Goal: Information Seeking & Learning: Learn about a topic

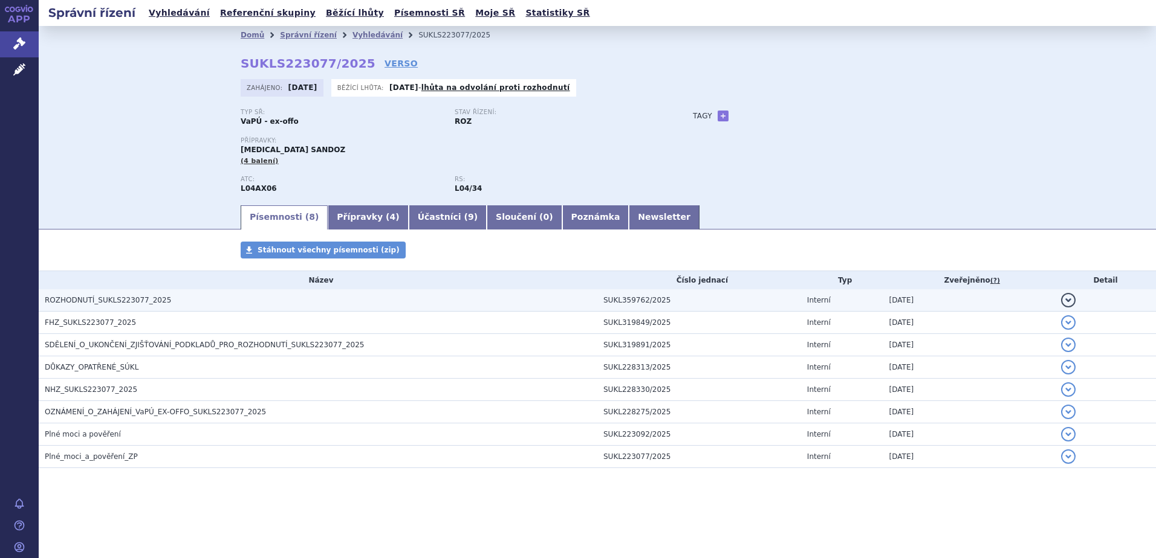
click at [130, 299] on span "ROZHODNUTÍ_SUKLS223077_2025" at bounding box center [108, 300] width 126 height 8
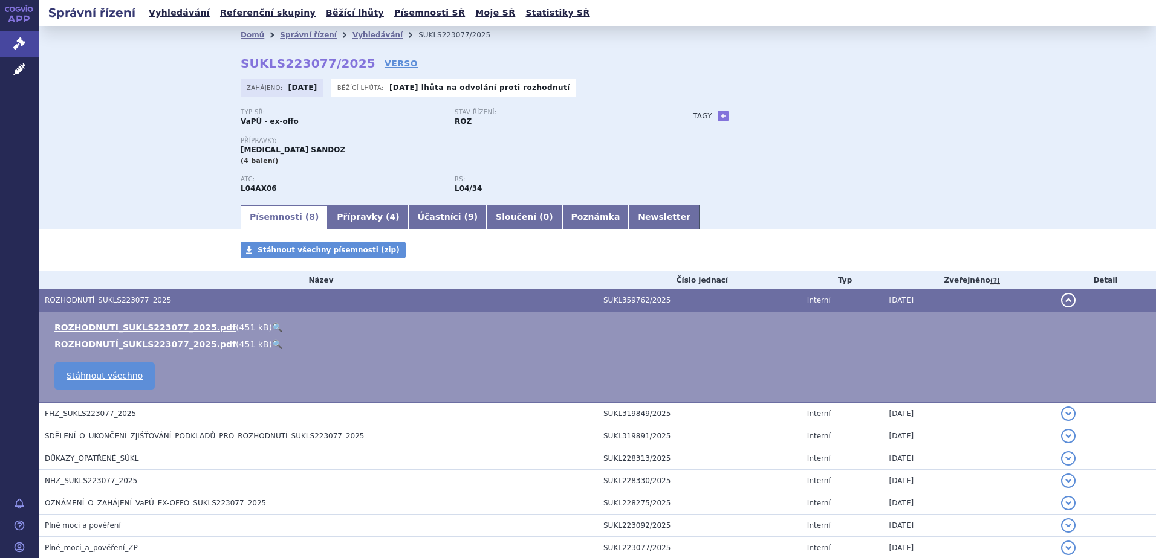
click at [272, 326] on link "🔍" at bounding box center [277, 328] width 10 height 10
click at [166, 10] on link "Vyhledávání" at bounding box center [179, 13] width 68 height 16
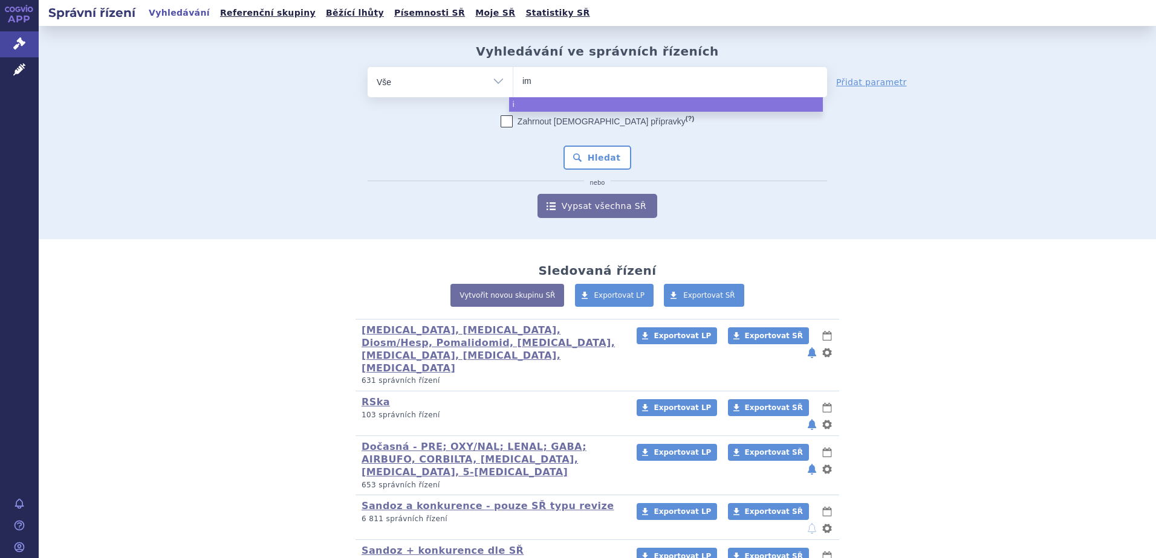
type input "imn"
type input "imno"
type input "imnovi"
type input "imnovid"
select select "imnovid"
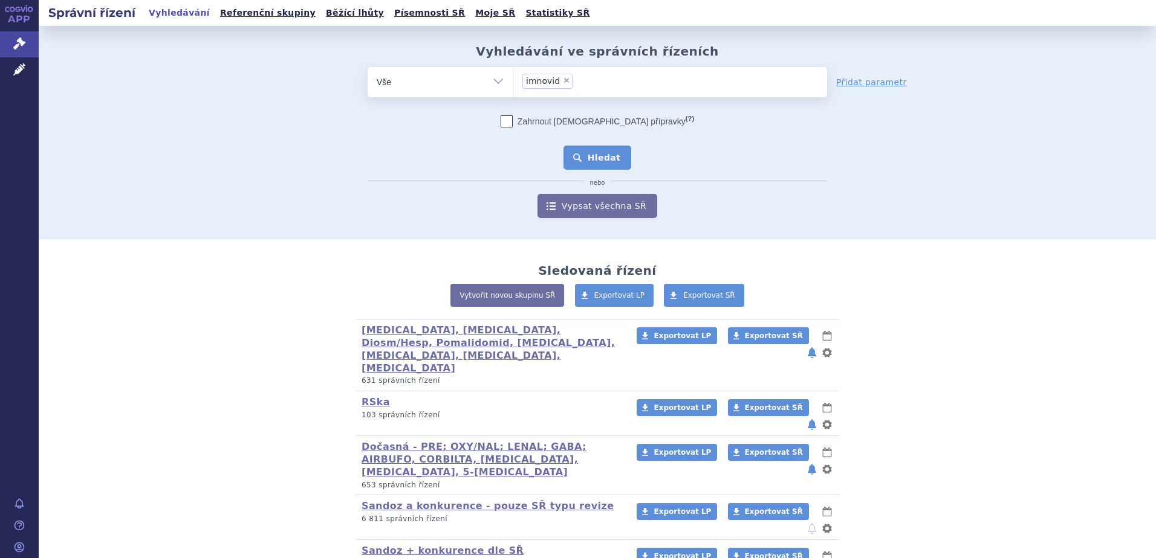
click at [591, 157] on button "Hledat" at bounding box center [597, 158] width 68 height 24
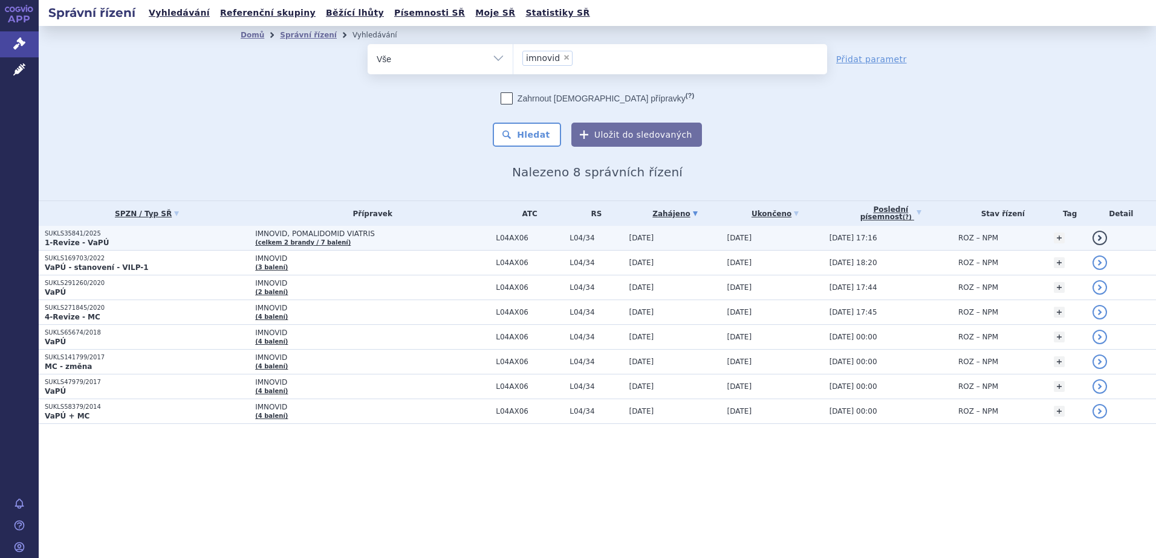
click at [357, 238] on span "IMNOVID, POMALIDOMID VIATRIS" at bounding box center [372, 234] width 235 height 8
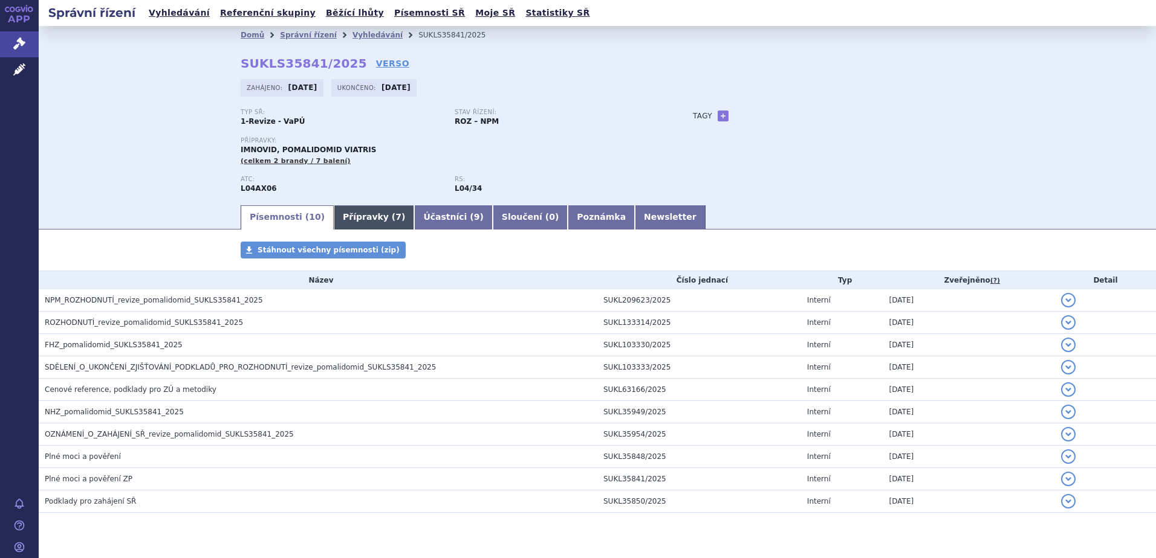
click at [355, 222] on link "Přípravky ( 7 )" at bounding box center [374, 218] width 80 height 24
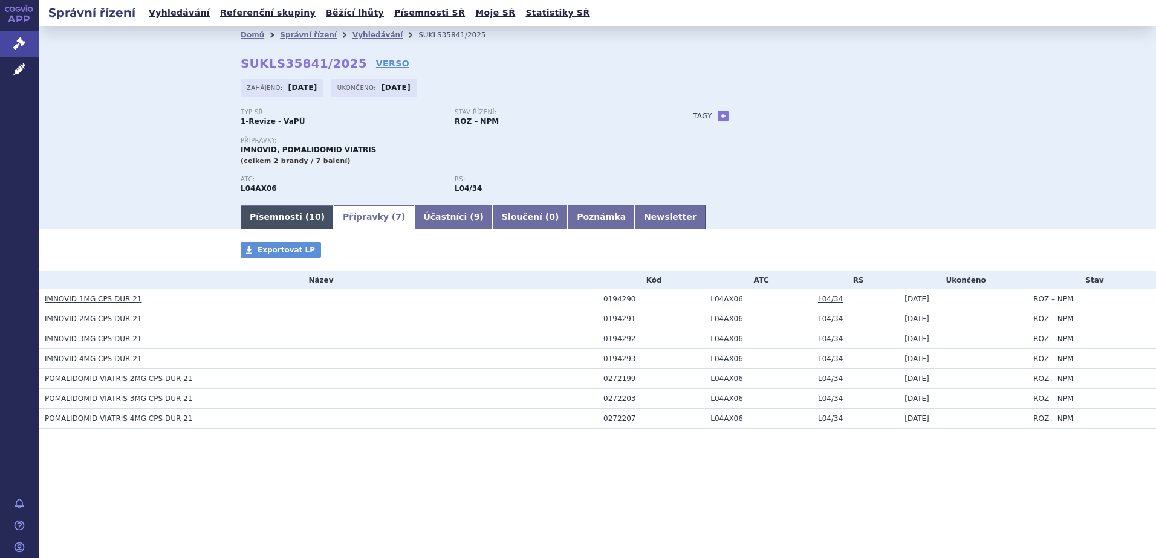
click at [283, 214] on link "Písemnosti ( 10 )" at bounding box center [287, 218] width 93 height 24
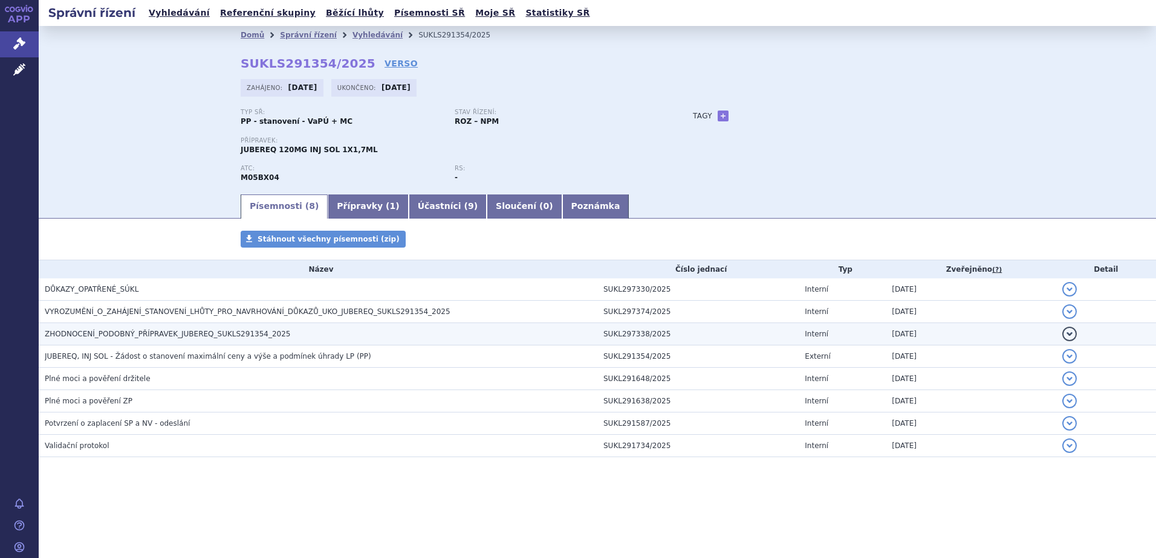
click at [175, 334] on span "ZHODNOCENÍ_PODOBNÝ_PŘÍPRAVEK_JUBEREQ_SUKLS291354_2025" at bounding box center [167, 334] width 245 height 8
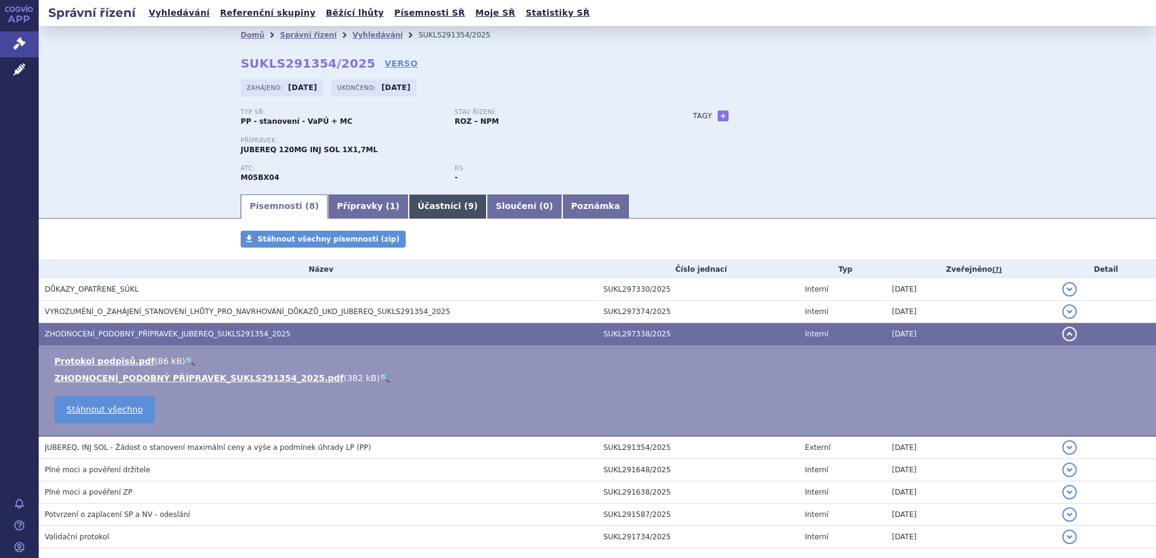
click at [417, 208] on link "Účastníci ( 9 )" at bounding box center [448, 207] width 78 height 24
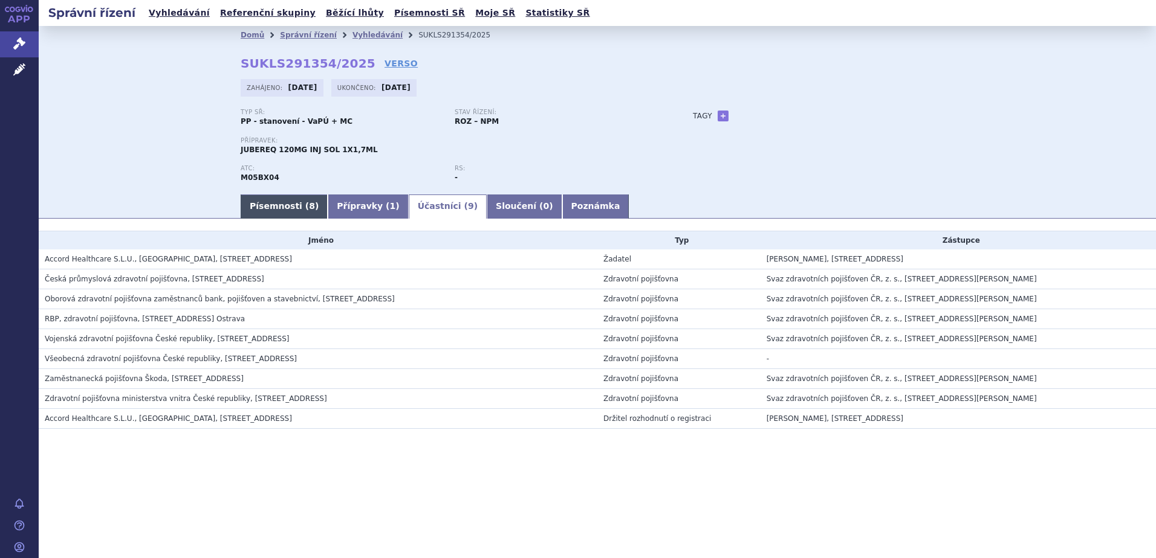
click at [272, 201] on link "Písemnosti ( 8 )" at bounding box center [284, 207] width 87 height 24
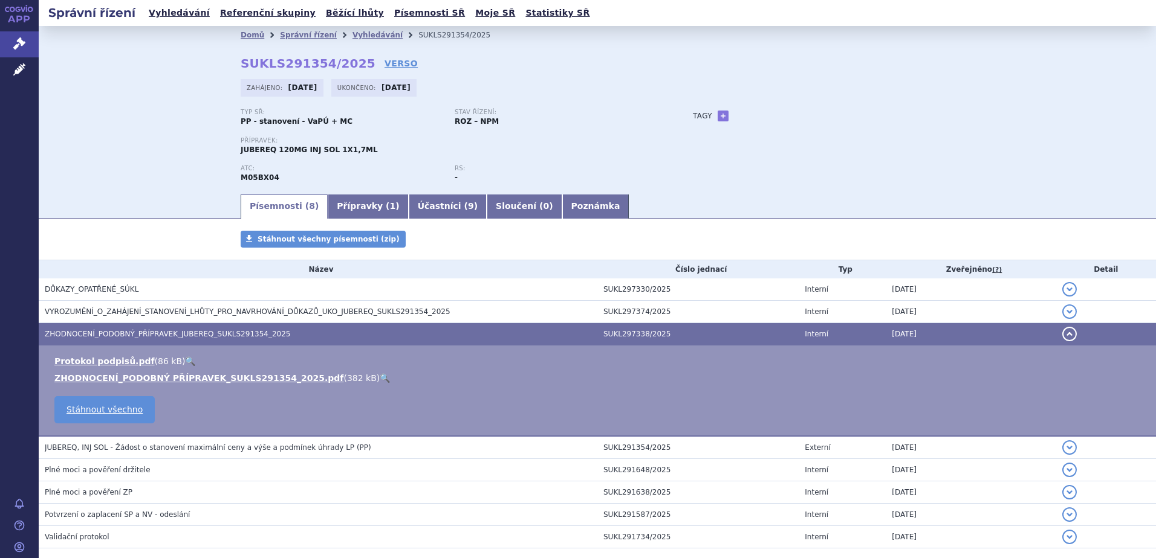
click at [380, 379] on link "🔍" at bounding box center [385, 379] width 10 height 10
